Goal: Obtain resource: Download file/media

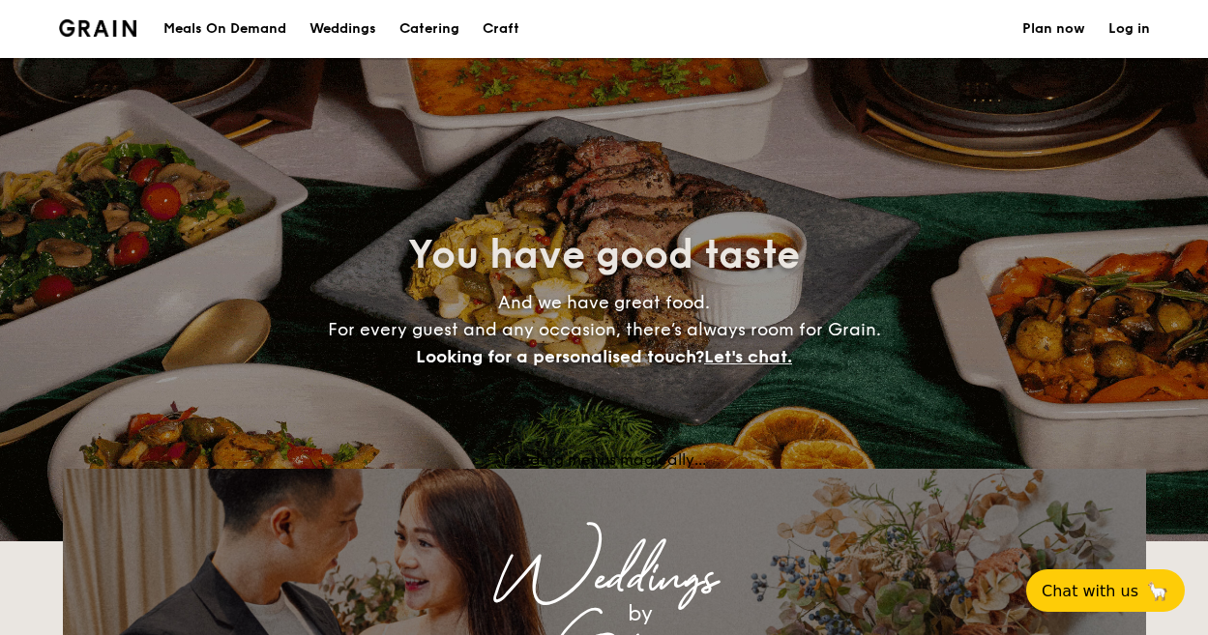
select select
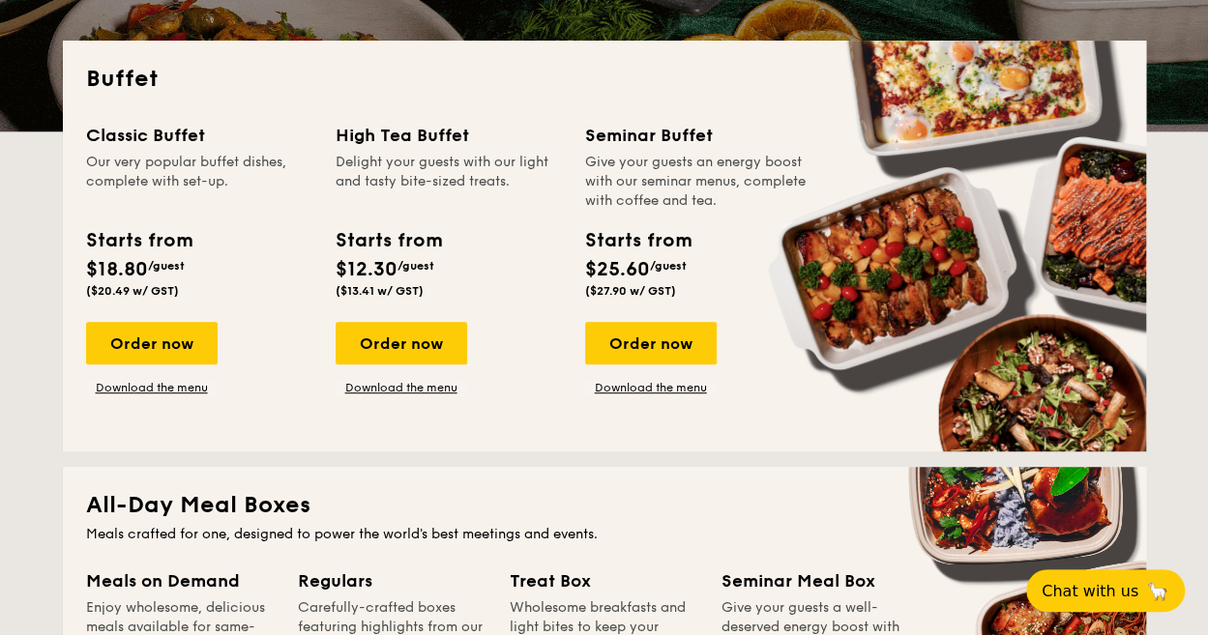
scroll to position [411, 0]
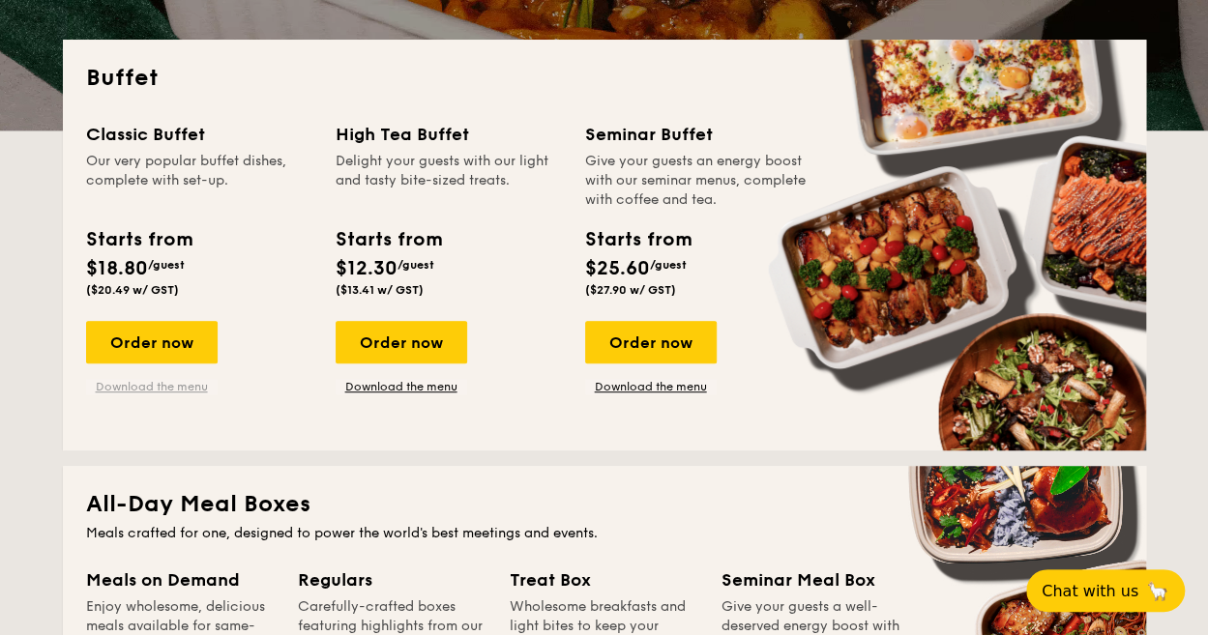
click at [161, 392] on link "Download the menu" at bounding box center [152, 386] width 132 height 15
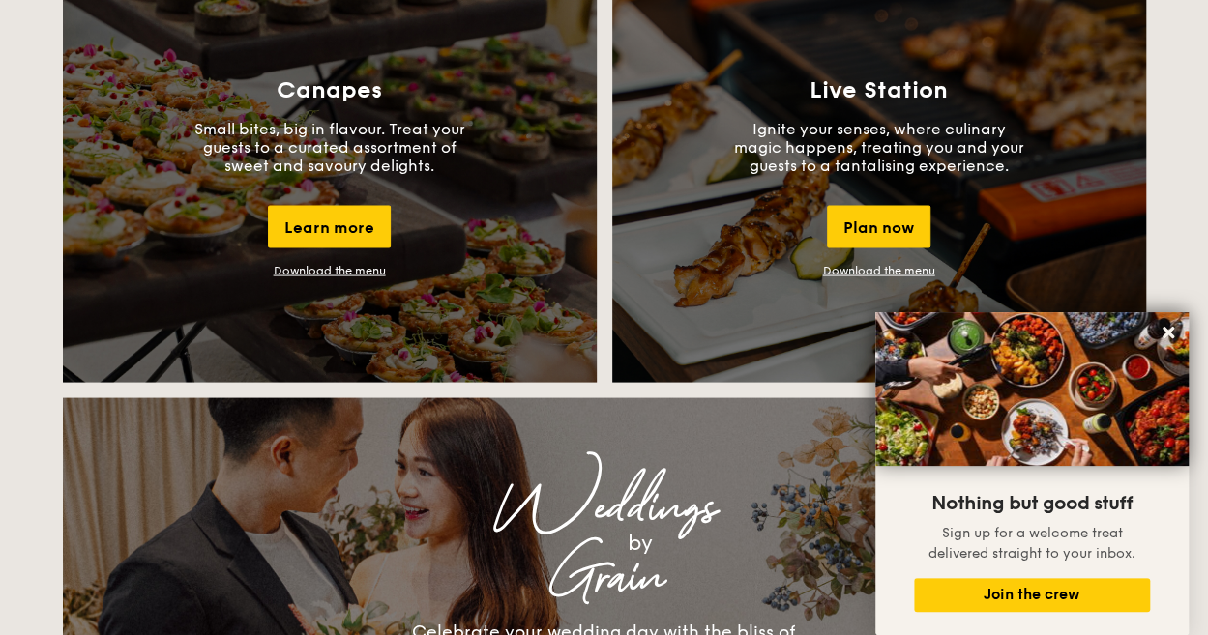
scroll to position [1763, 0]
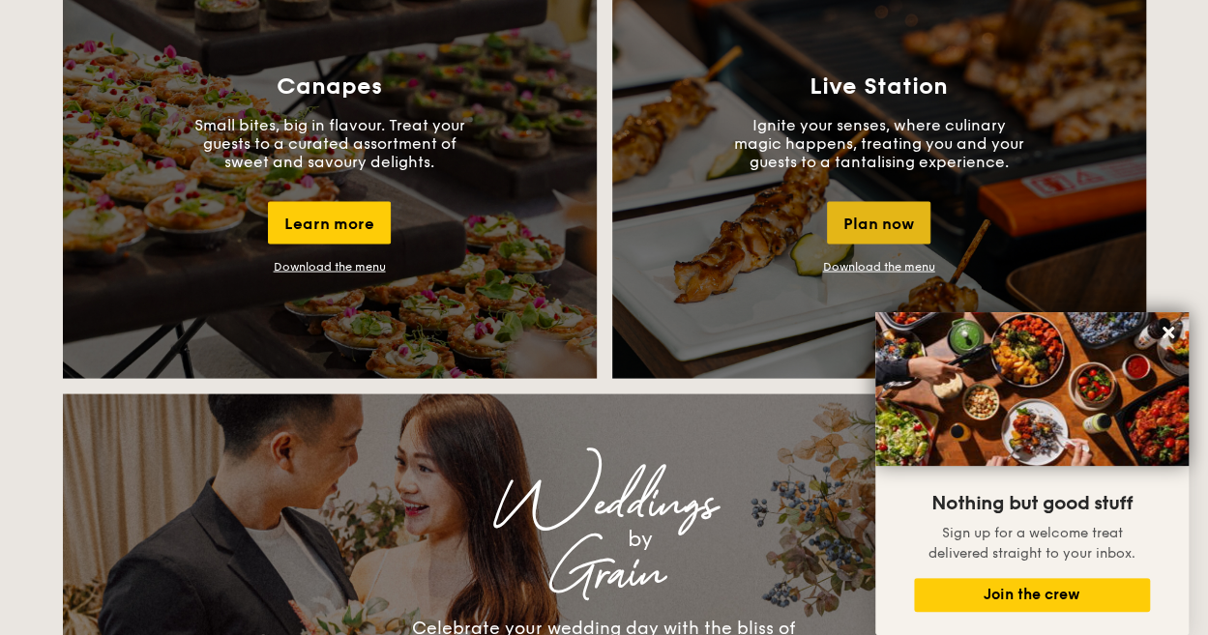
click at [859, 219] on div "Plan now" at bounding box center [878, 222] width 103 height 43
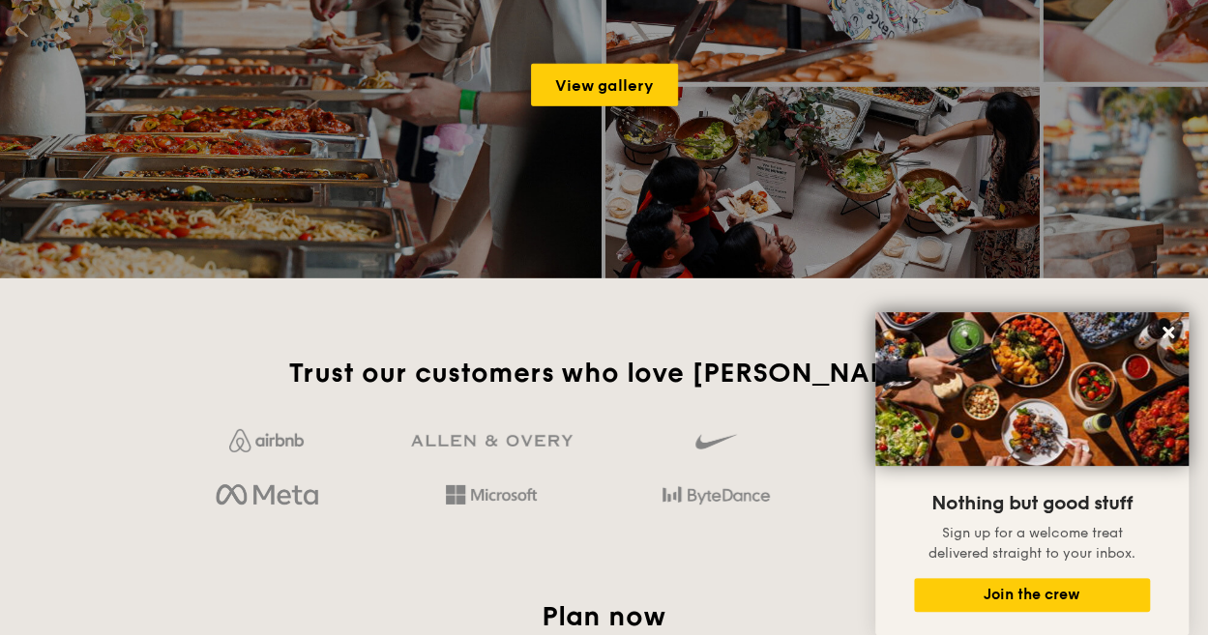
scroll to position [2731, 0]
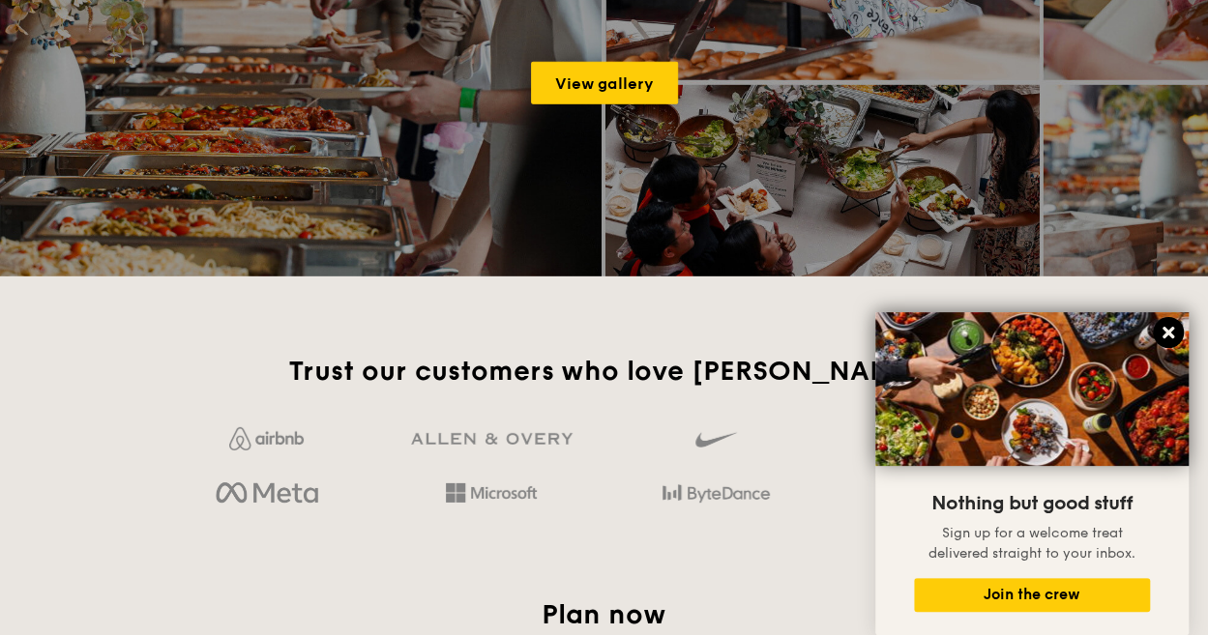
click at [1166, 336] on icon at bounding box center [1168, 333] width 12 height 12
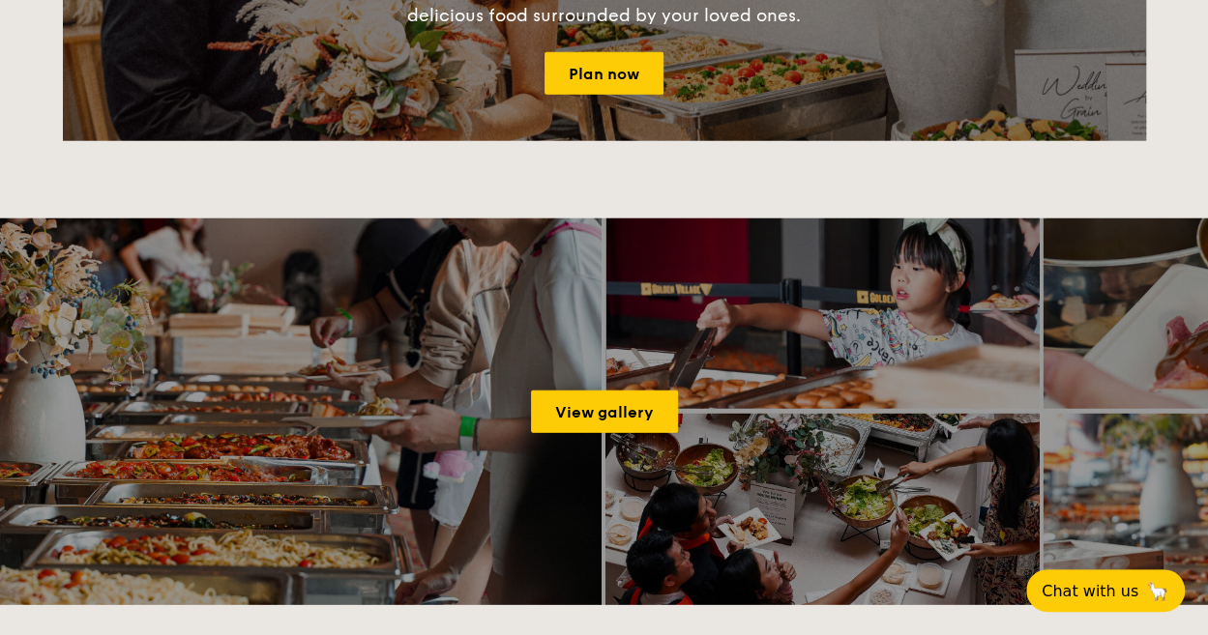
scroll to position [2391, 0]
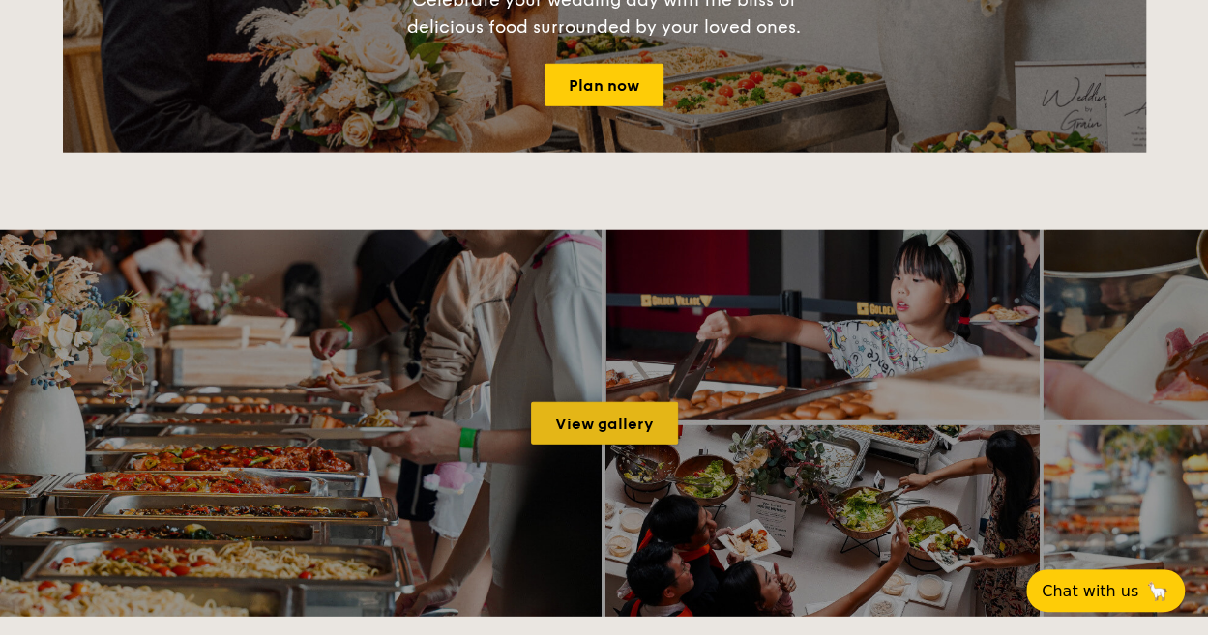
click at [652, 419] on link "View gallery" at bounding box center [604, 423] width 147 height 43
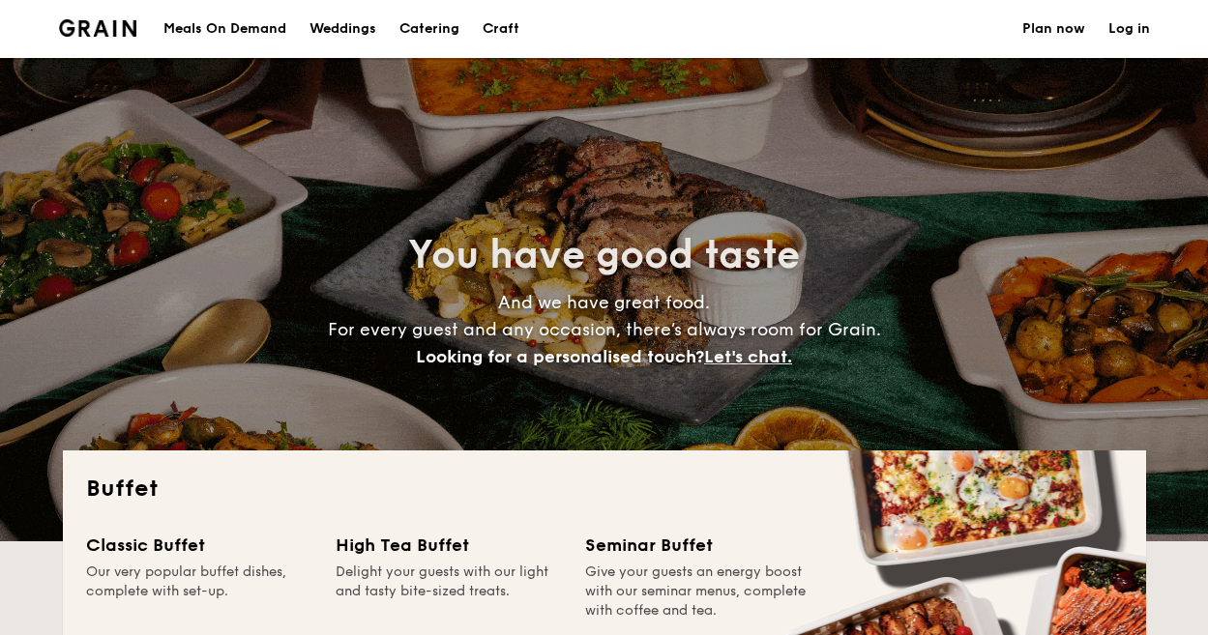
select select
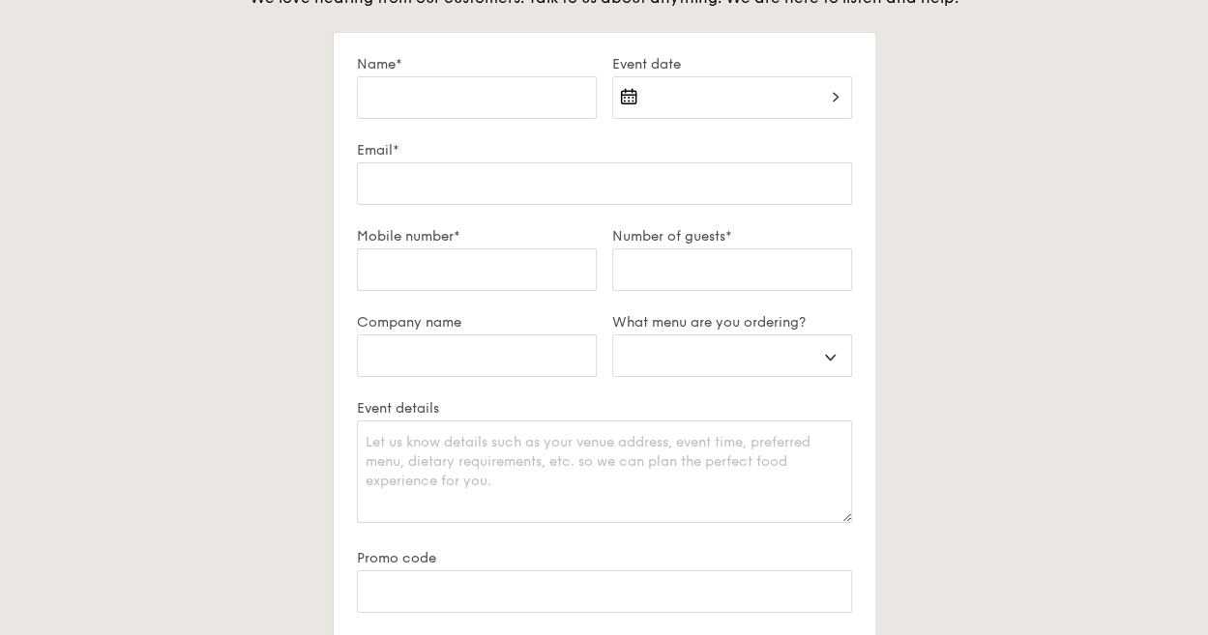
scroll to position [3395, 0]
